Goal: Information Seeking & Learning: Learn about a topic

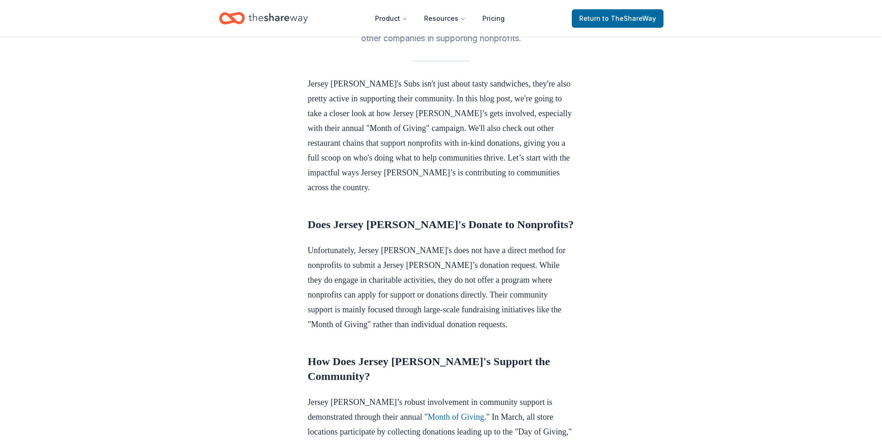
scroll to position [278, 0]
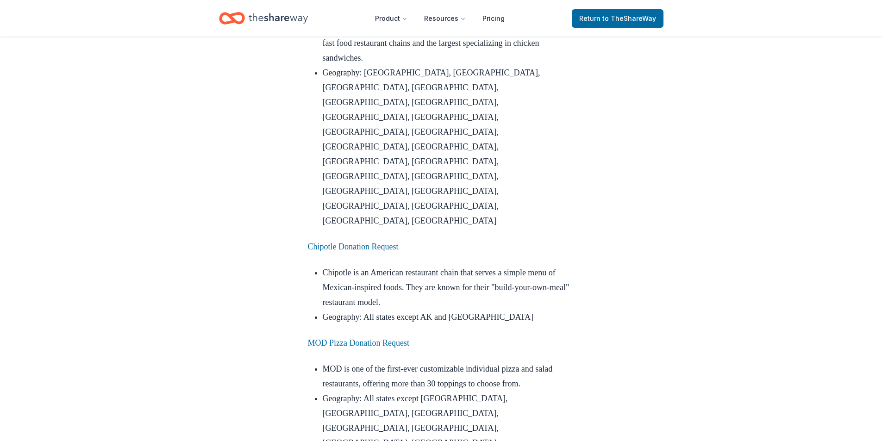
scroll to position [3149, 0]
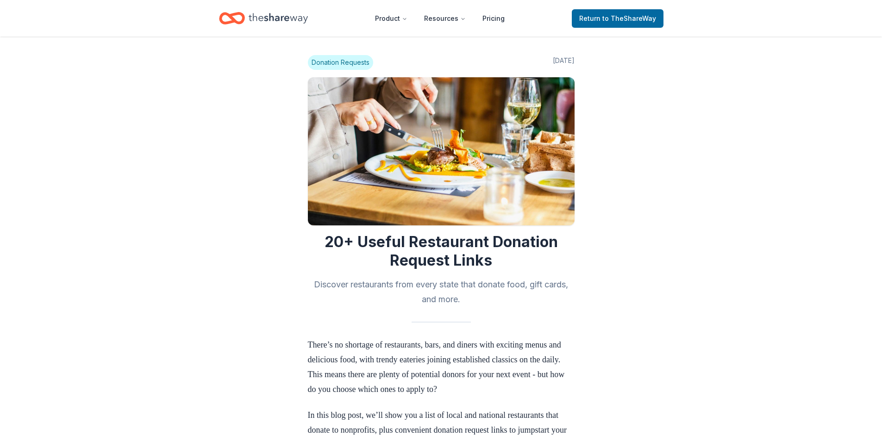
scroll to position [3149, 0]
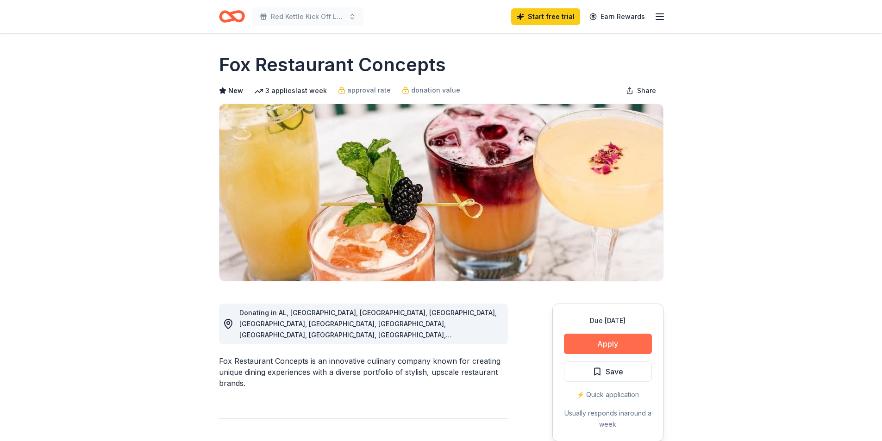
click at [588, 338] on button "Apply" at bounding box center [608, 344] width 88 height 20
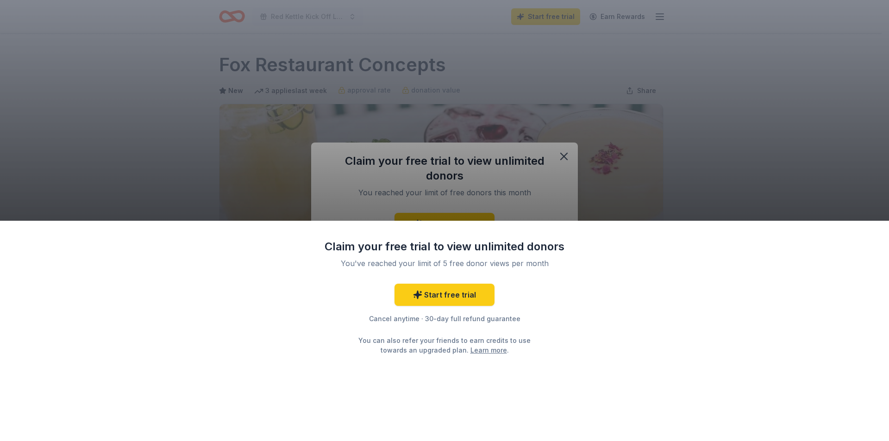
click at [537, 169] on div "Claim your free trial to view unlimited donors You've reached your limit of 5 f…" at bounding box center [444, 220] width 889 height 441
click at [566, 155] on div "Claim your free trial to view unlimited donors You've reached your limit of 5 f…" at bounding box center [444, 220] width 889 height 441
click at [480, 218] on div "Claim your free trial to view unlimited donors You've reached your limit of 5 f…" at bounding box center [444, 220] width 889 height 441
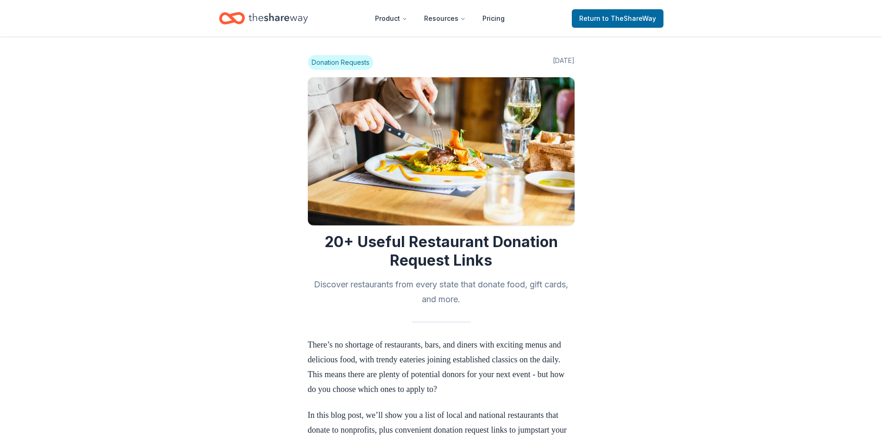
scroll to position [3149, 0]
